Goal: Information Seeking & Learning: Learn about a topic

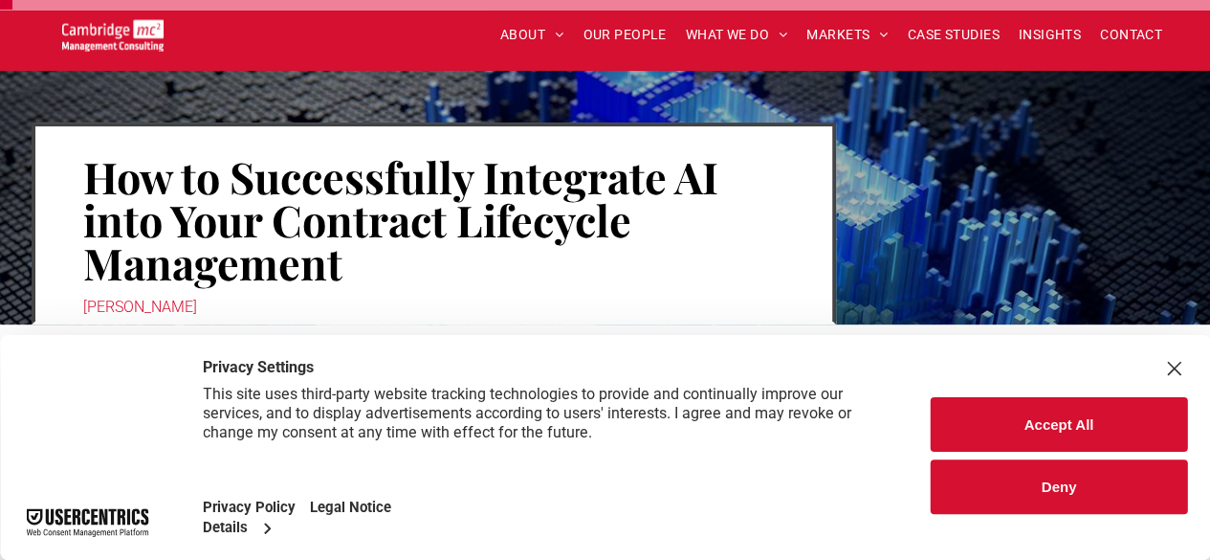
scroll to position [172, 0]
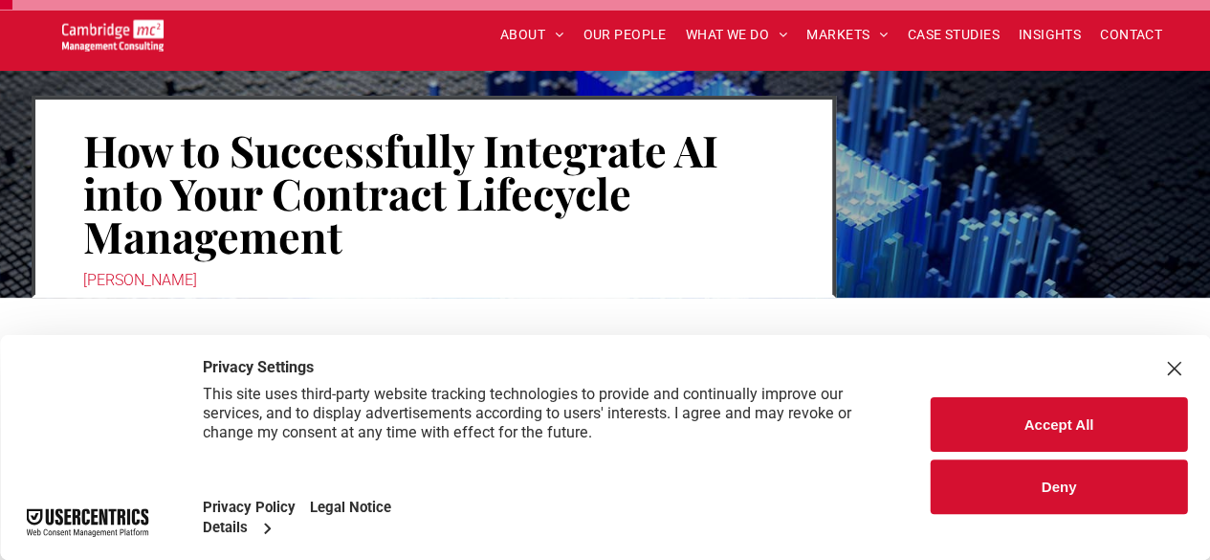
drag, startPoint x: 83, startPoint y: 141, endPoint x: 94, endPoint y: 143, distance: 10.9
click at [83, 141] on h1 "How to Successfully Integrate AI into Your Contract Lifecycle Management" at bounding box center [433, 192] width 701 height 133
click at [1176, 365] on div "Close Layer" at bounding box center [1173, 368] width 27 height 27
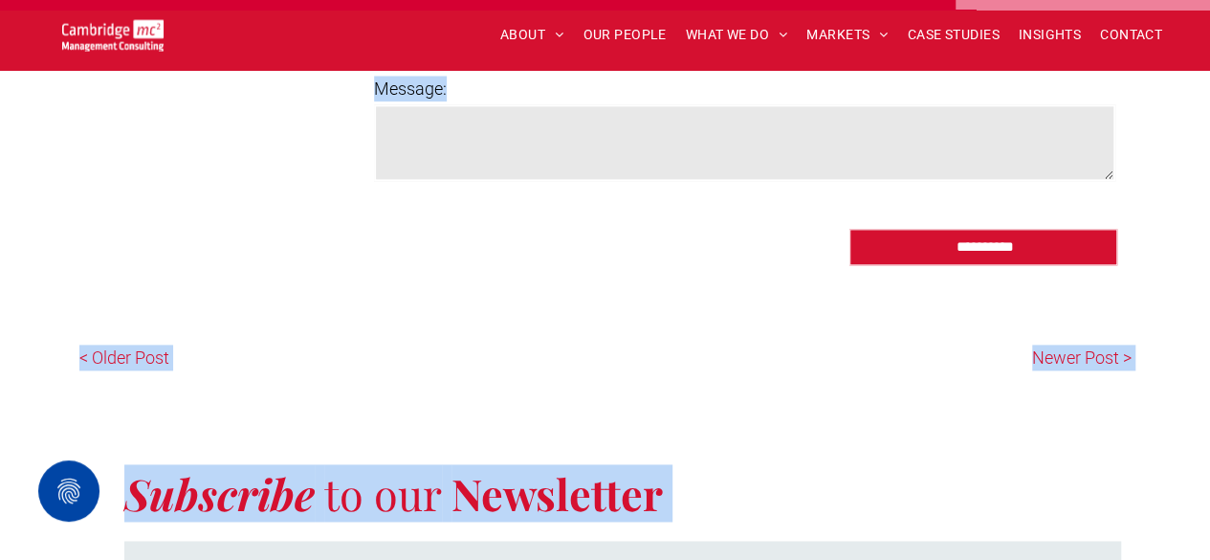
scroll to position [8532, 0]
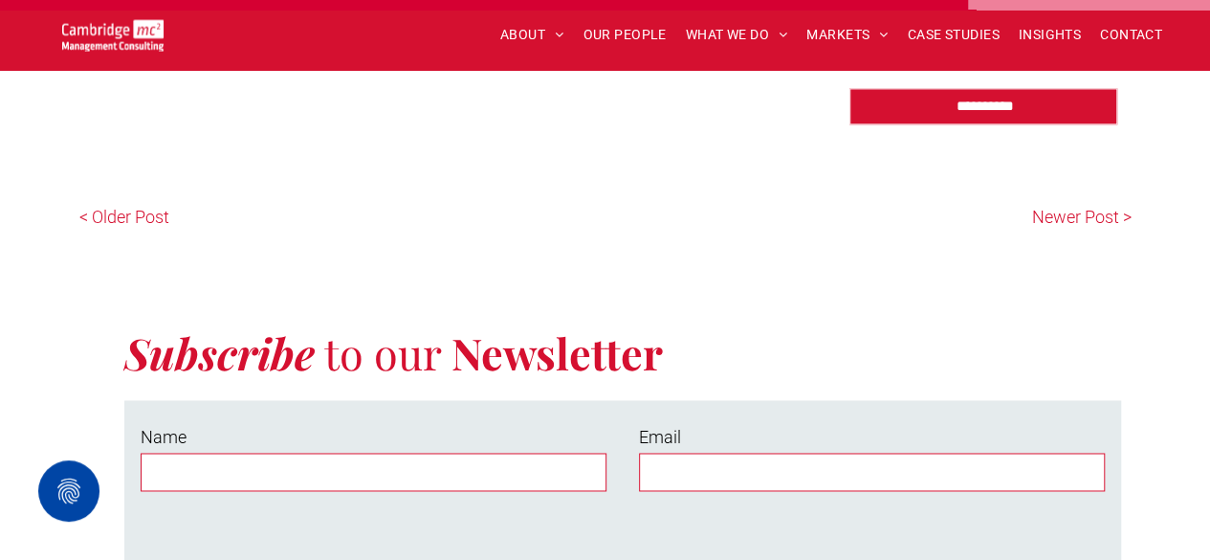
drag, startPoint x: 361, startPoint y: 294, endPoint x: 481, endPoint y: 122, distance: 209.4
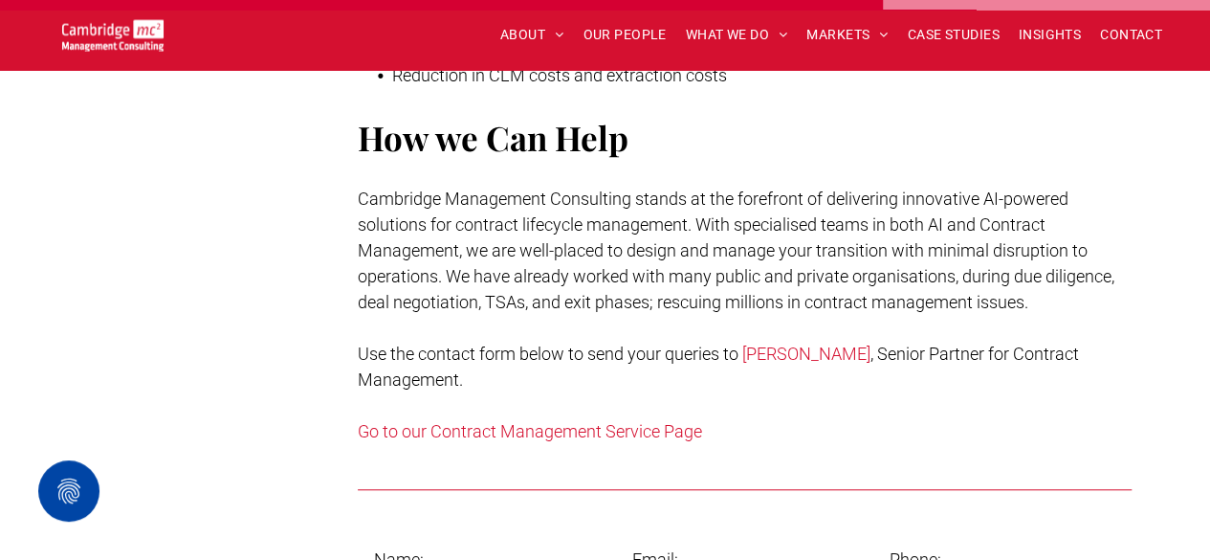
scroll to position [7816, 0]
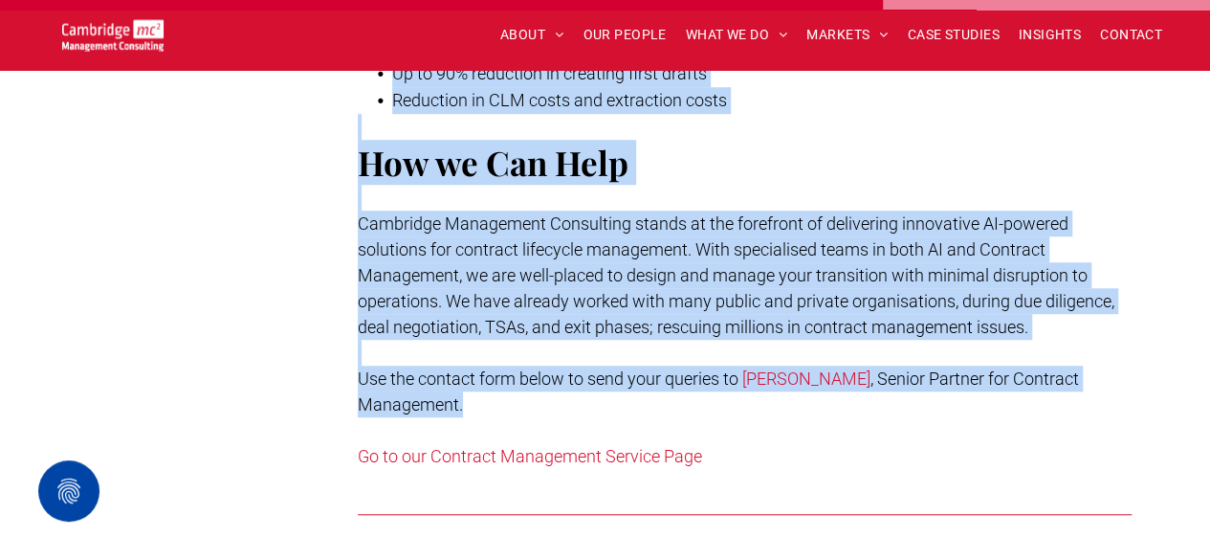
copy div "What is the Contract Lifecycle Management and Why does it Matter? The future su…"
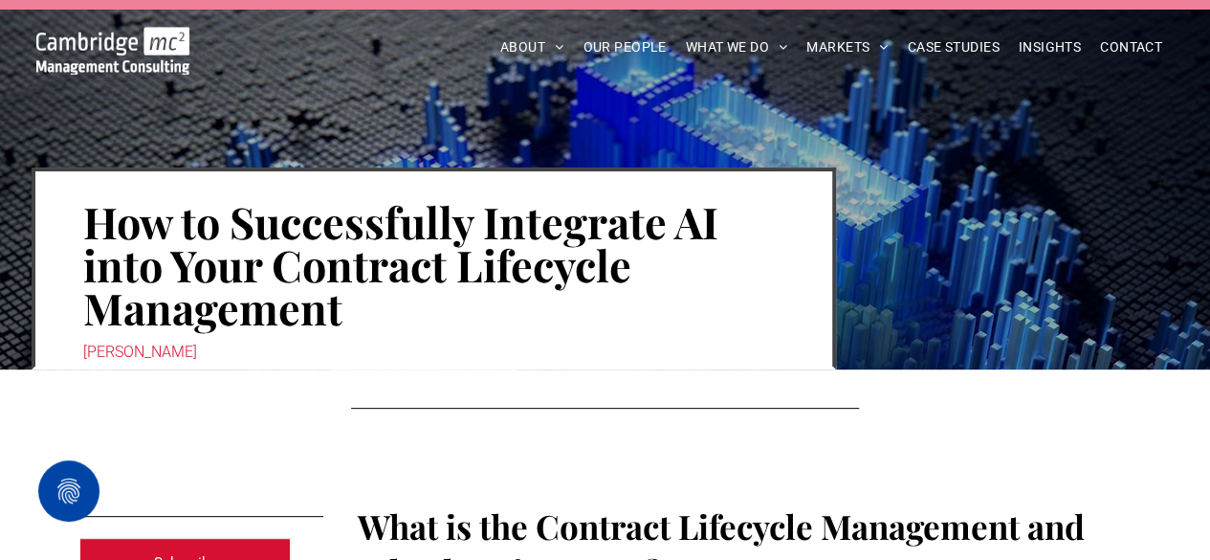
scroll to position [60, 0]
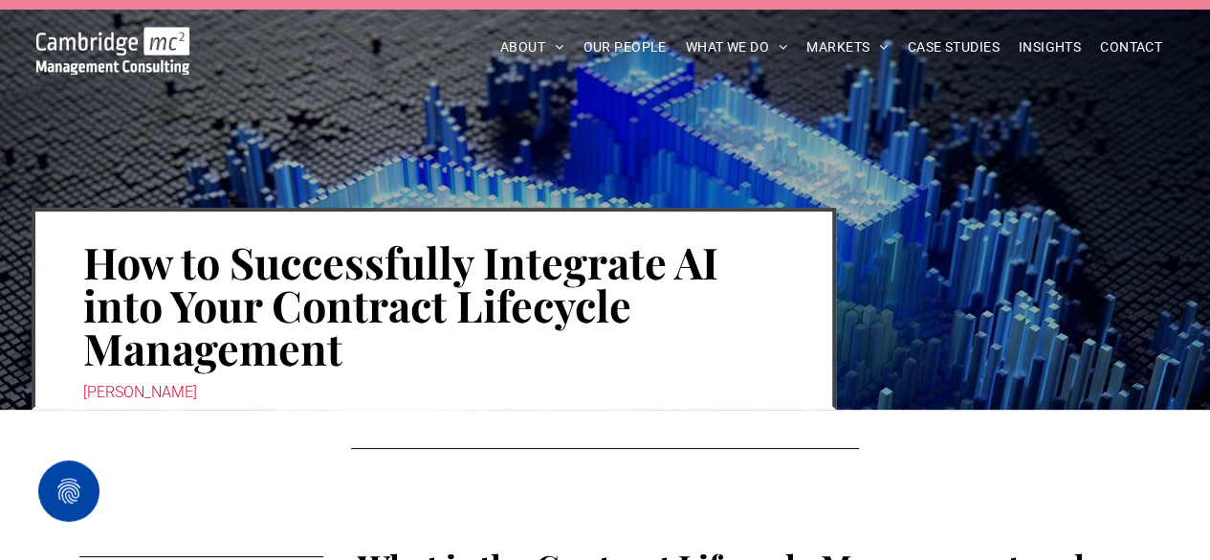
click at [518, 286] on h1 "How to Successfully Integrate AI into Your Contract Lifecycle Management" at bounding box center [433, 304] width 701 height 133
